Goal: Use online tool/utility

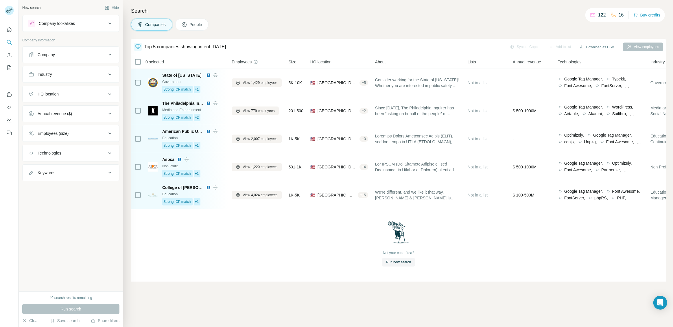
click at [48, 56] on div "Company" at bounding box center [46, 55] width 17 height 6
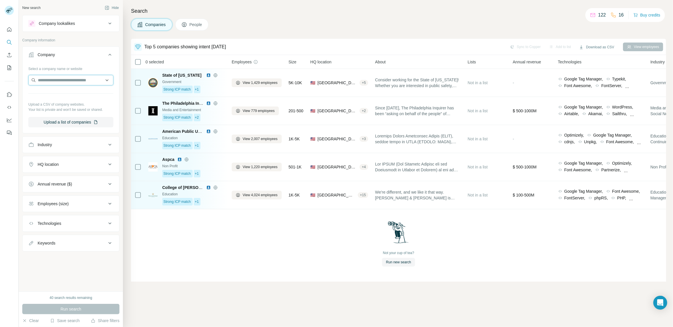
click at [50, 81] on input "text" at bounding box center [70, 80] width 85 height 10
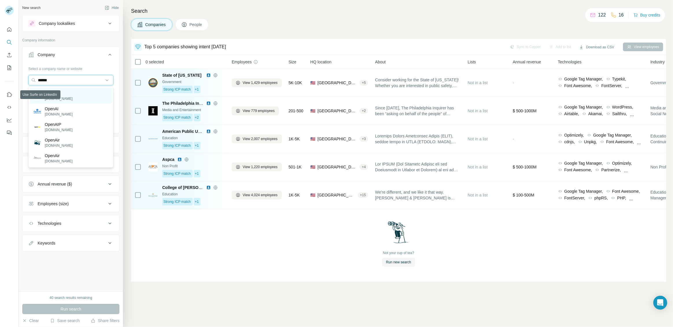
type input "******"
click at [50, 101] on div "OpenAI [DOMAIN_NAME]" at bounding box center [71, 96] width 82 height 16
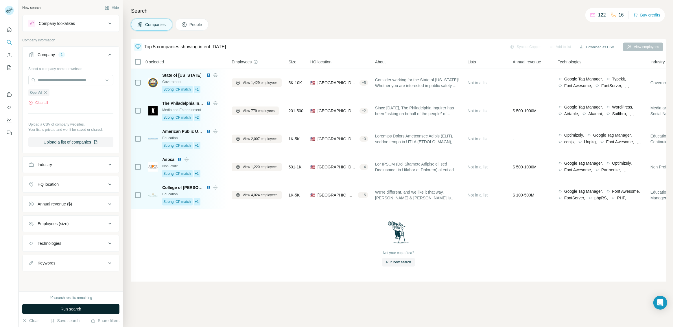
click at [75, 308] on span "Run search" at bounding box center [70, 309] width 21 height 6
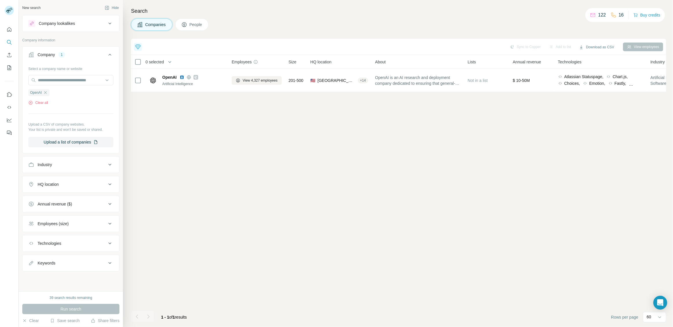
click at [137, 46] on icon at bounding box center [138, 46] width 6 height 5
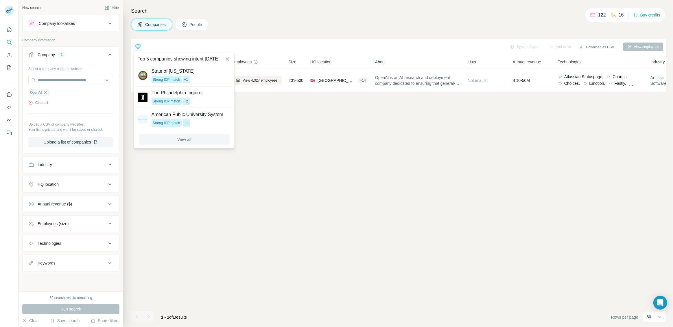
click at [191, 140] on span "View all" at bounding box center [184, 139] width 14 height 6
